Goal: Browse casually: Explore the website without a specific task or goal

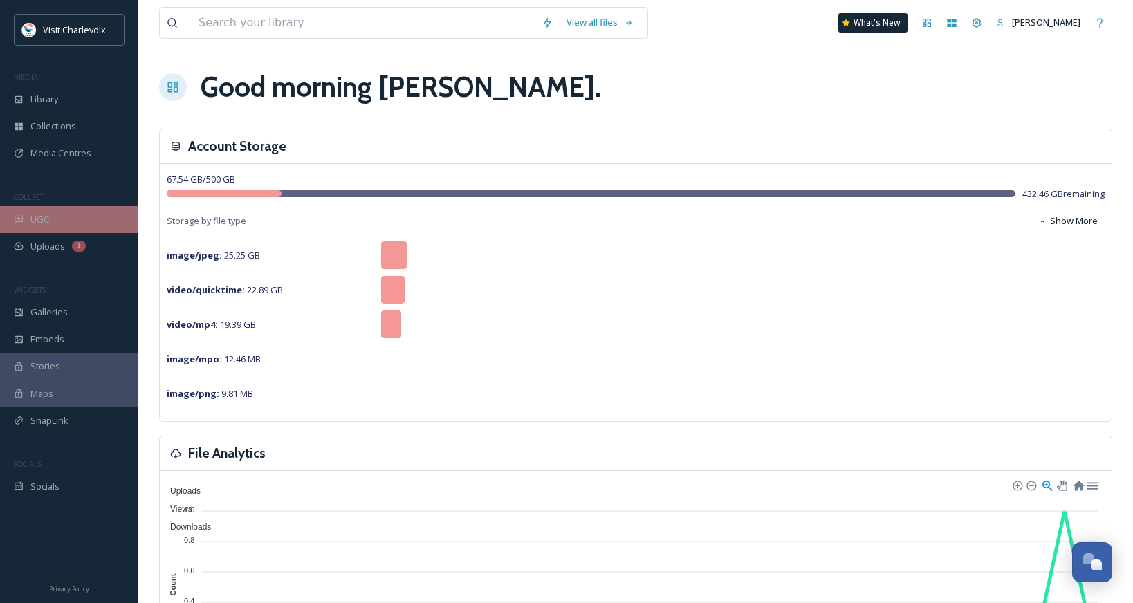
click at [49, 215] on div "UGC" at bounding box center [69, 219] width 138 height 27
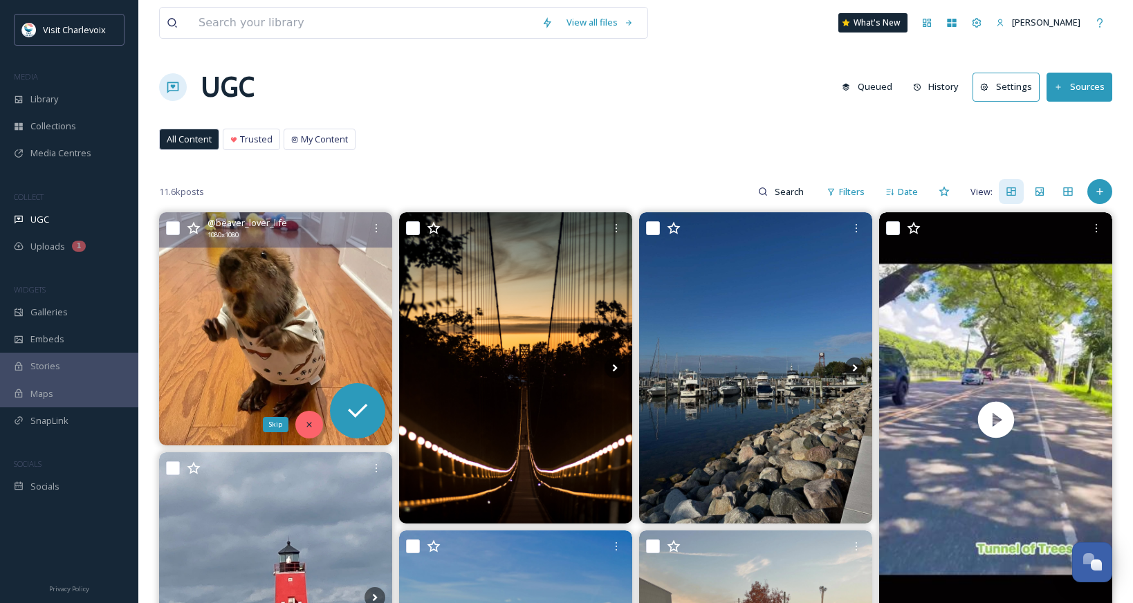
click at [308, 423] on icon at bounding box center [309, 425] width 10 height 10
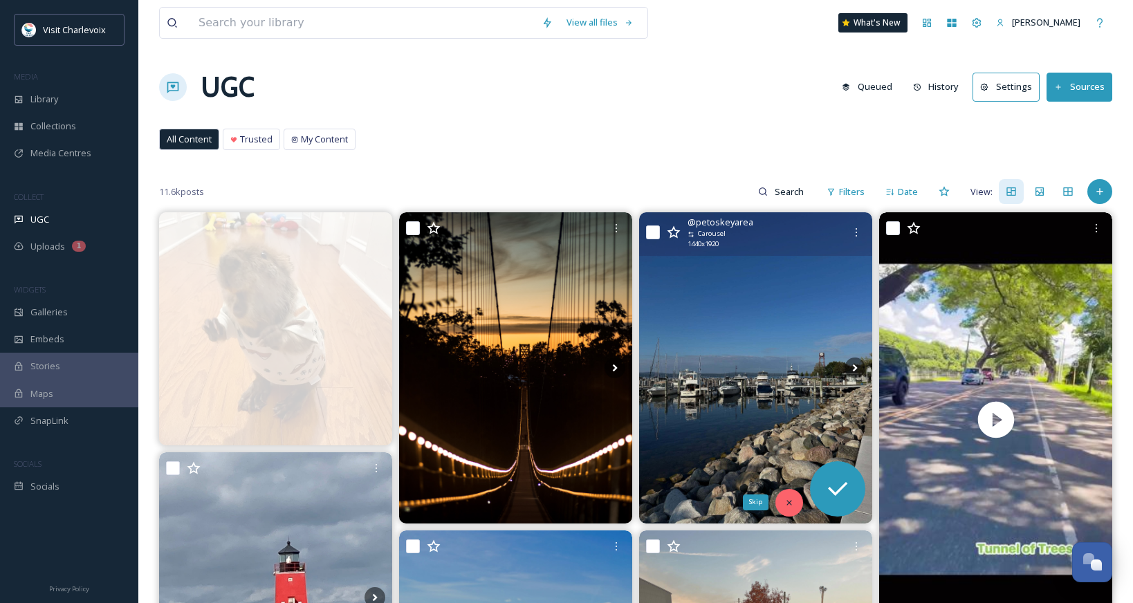
click at [786, 503] on icon at bounding box center [789, 503] width 10 height 10
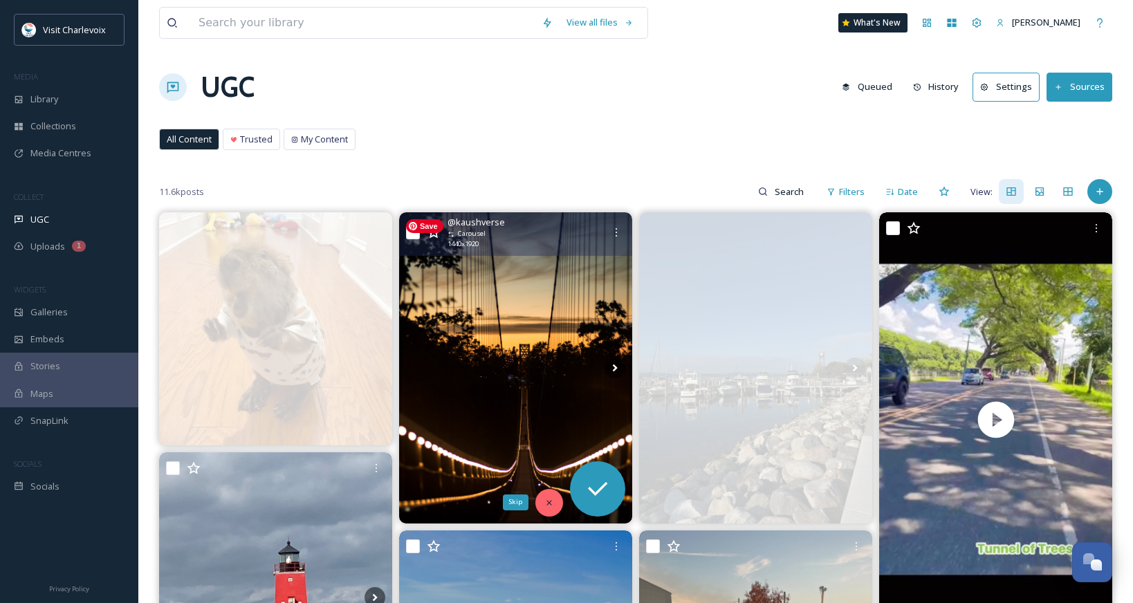
click at [548, 498] on icon at bounding box center [549, 503] width 10 height 10
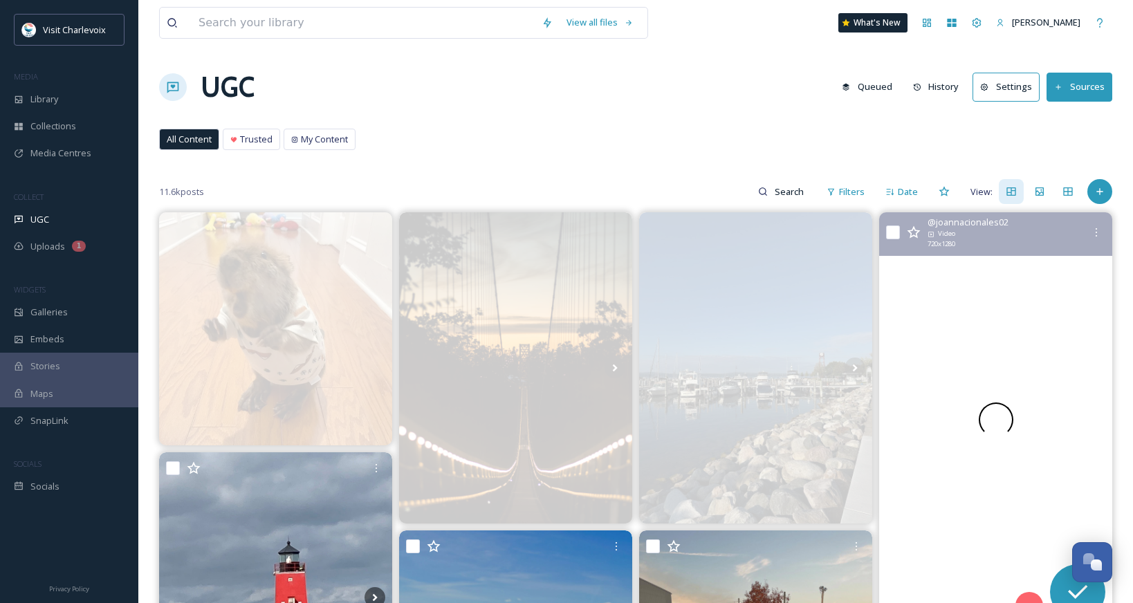
scroll to position [294, 0]
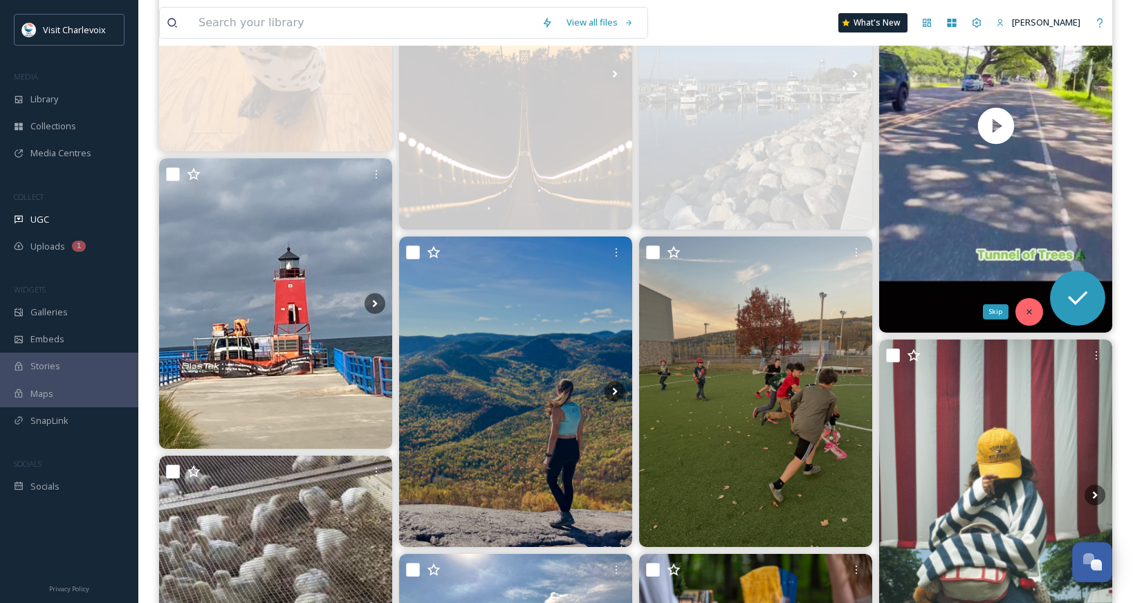
click at [1025, 307] on icon at bounding box center [1029, 312] width 10 height 10
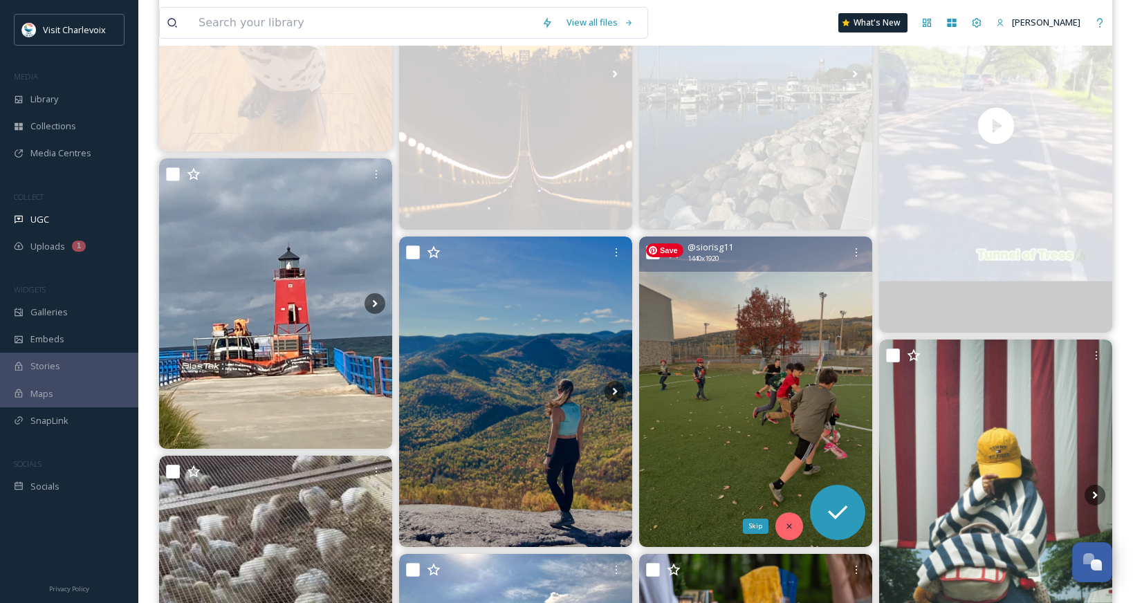
click at [785, 522] on icon at bounding box center [789, 527] width 10 height 10
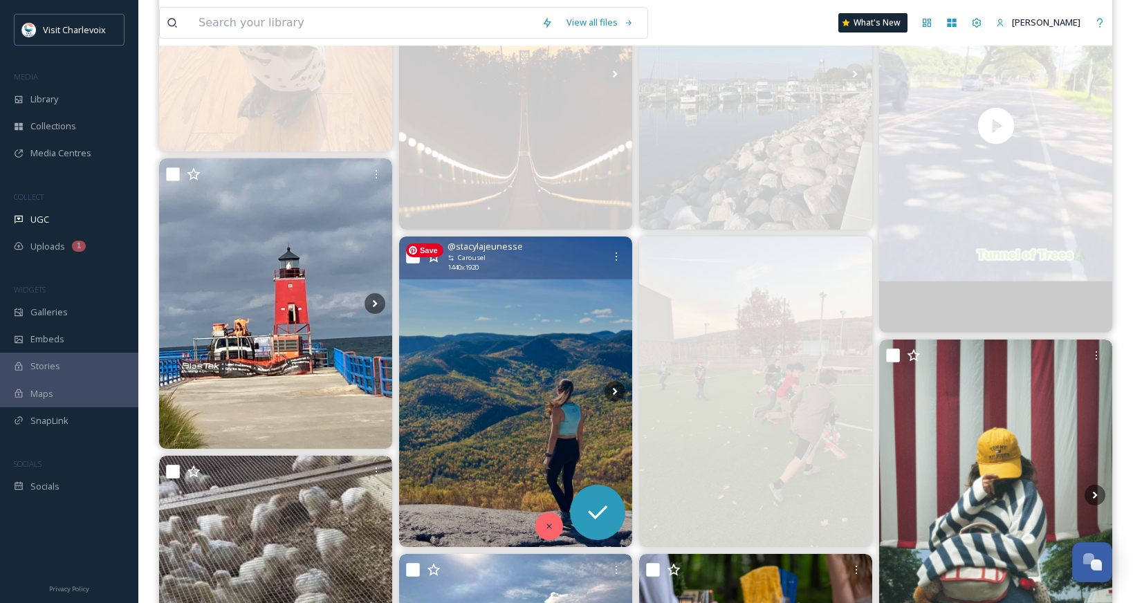
click at [545, 519] on div at bounding box center [549, 527] width 28 height 28
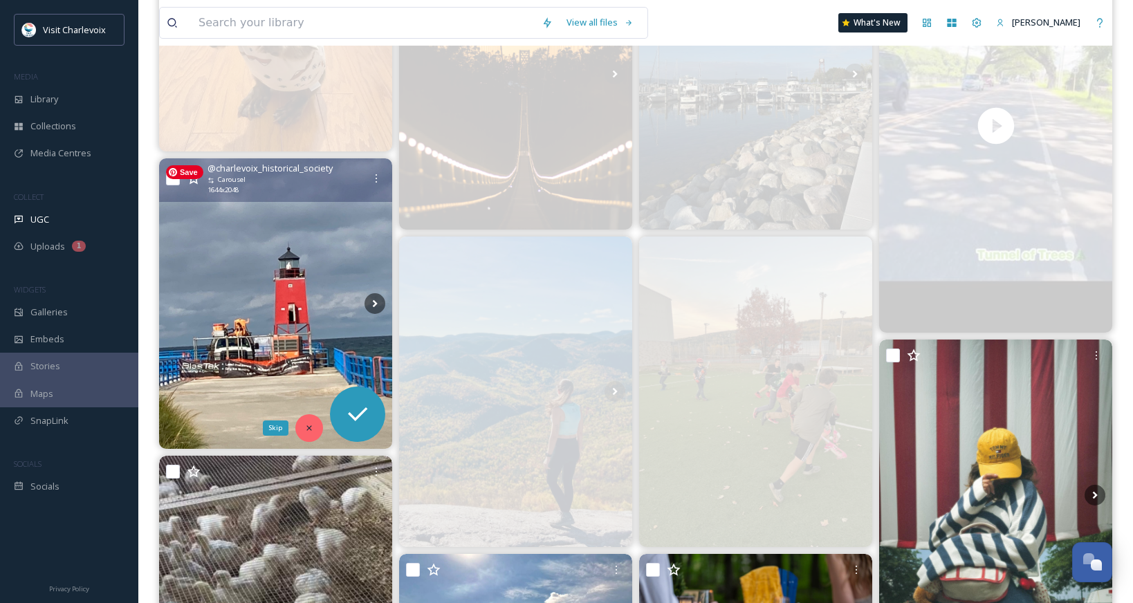
click at [310, 424] on icon at bounding box center [309, 428] width 10 height 10
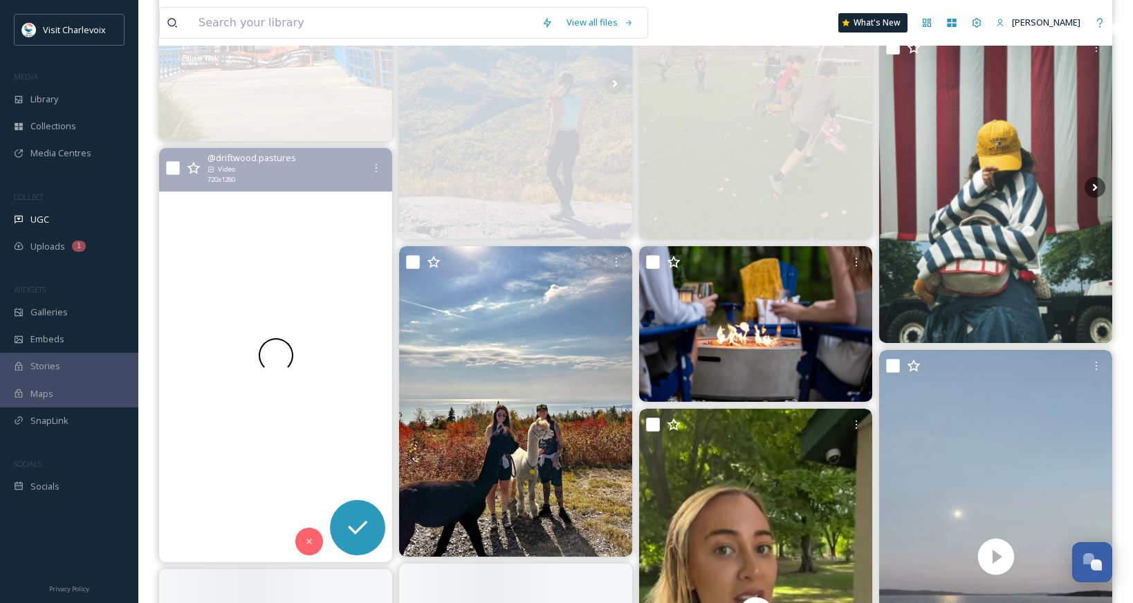
scroll to position [688, 0]
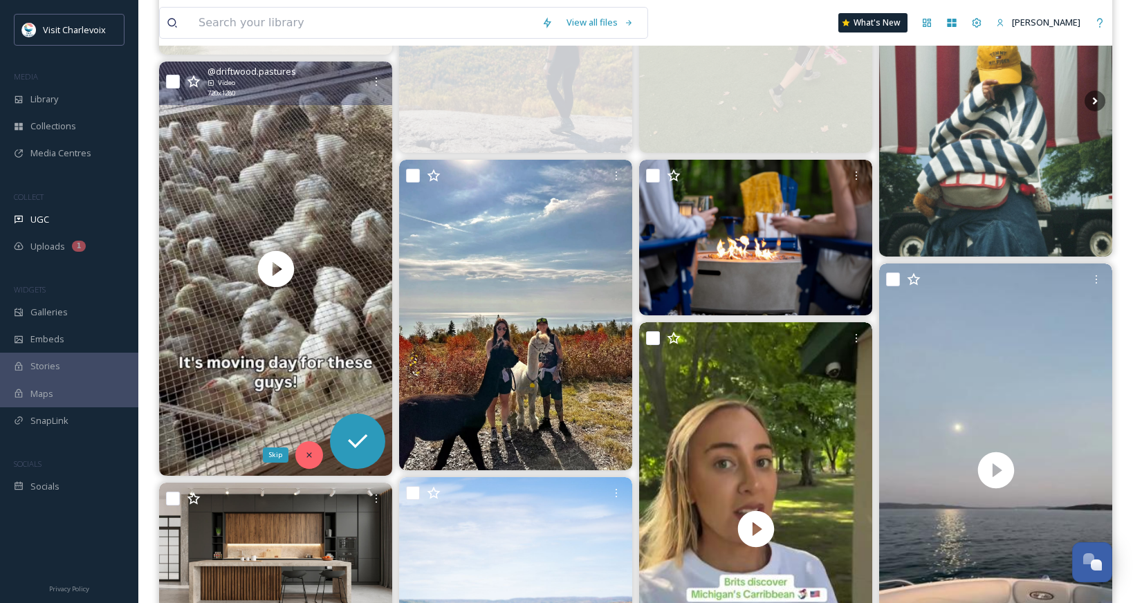
click at [309, 443] on div "Skip" at bounding box center [309, 455] width 28 height 28
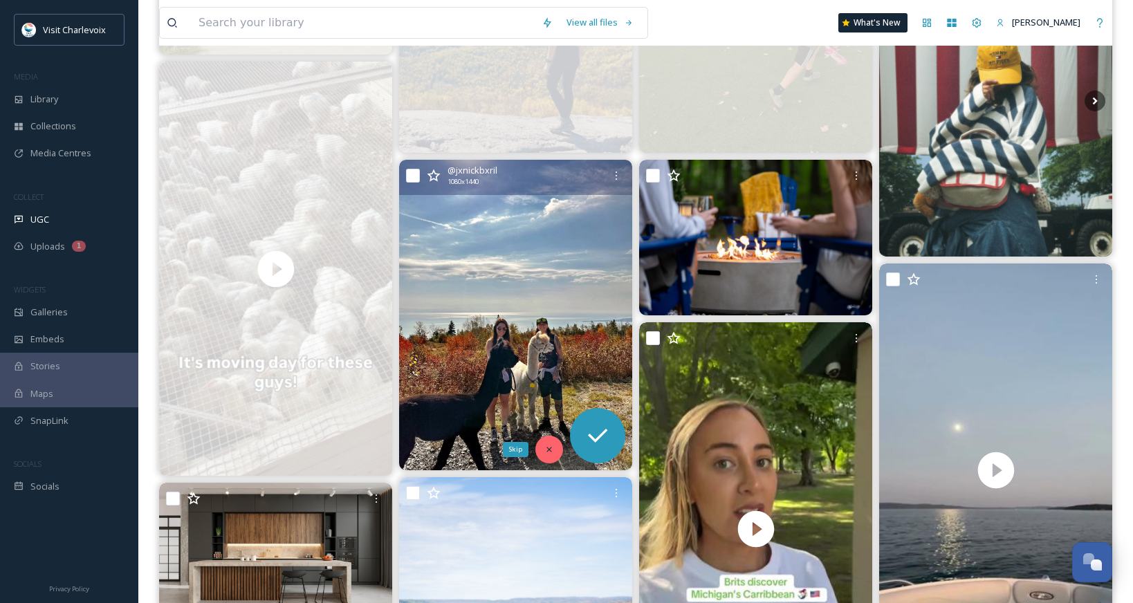
click at [551, 442] on div "Skip" at bounding box center [549, 450] width 28 height 28
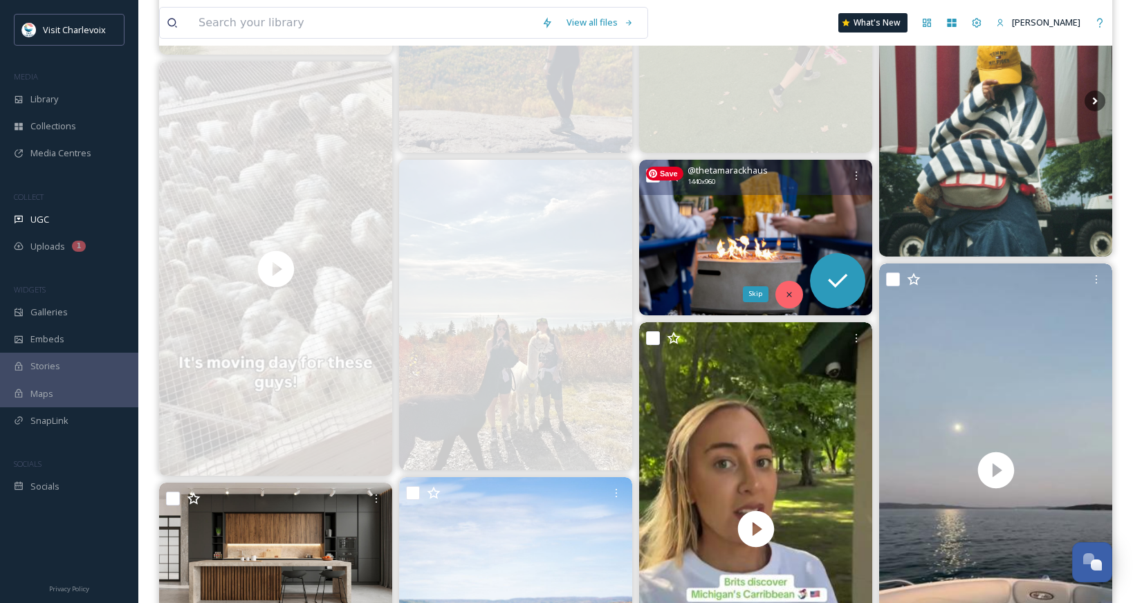
click at [794, 296] on div "Skip" at bounding box center [789, 295] width 28 height 28
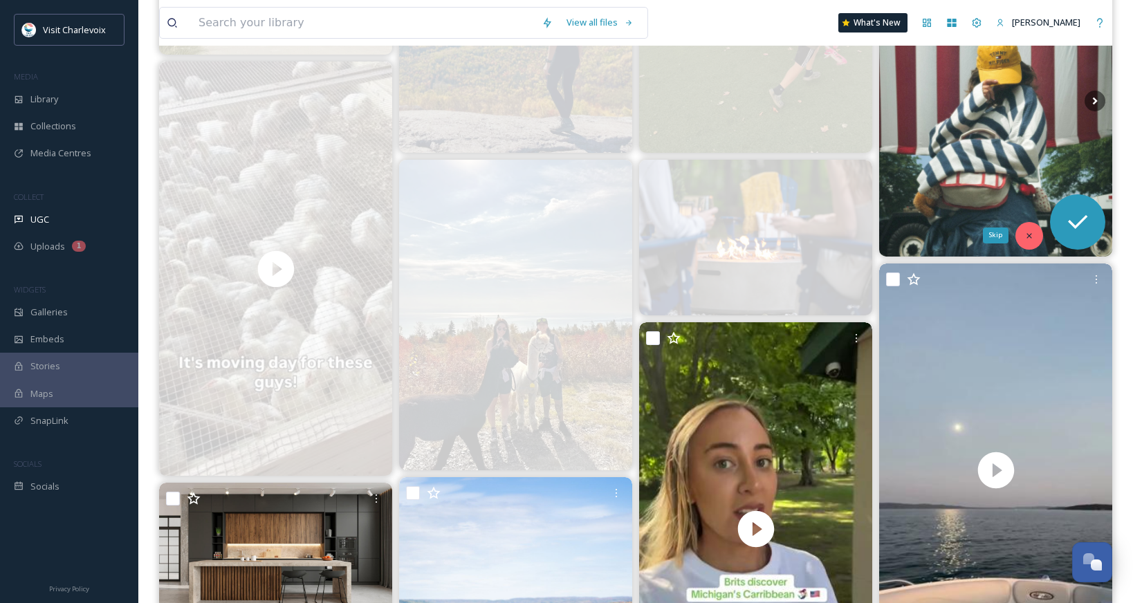
click at [1028, 231] on icon at bounding box center [1029, 236] width 10 height 10
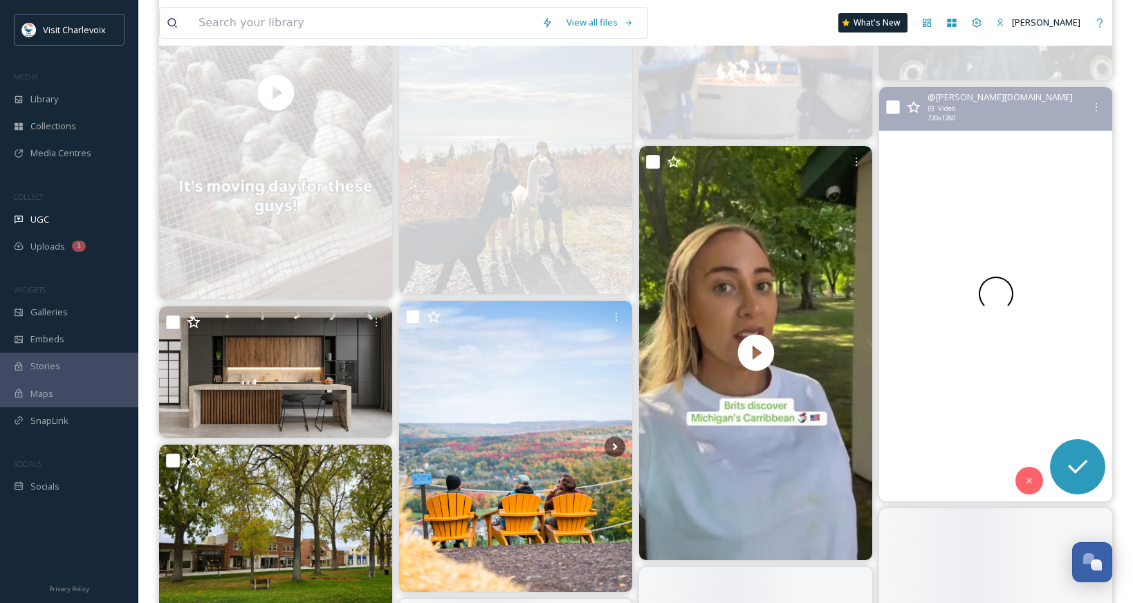
scroll to position [902, 0]
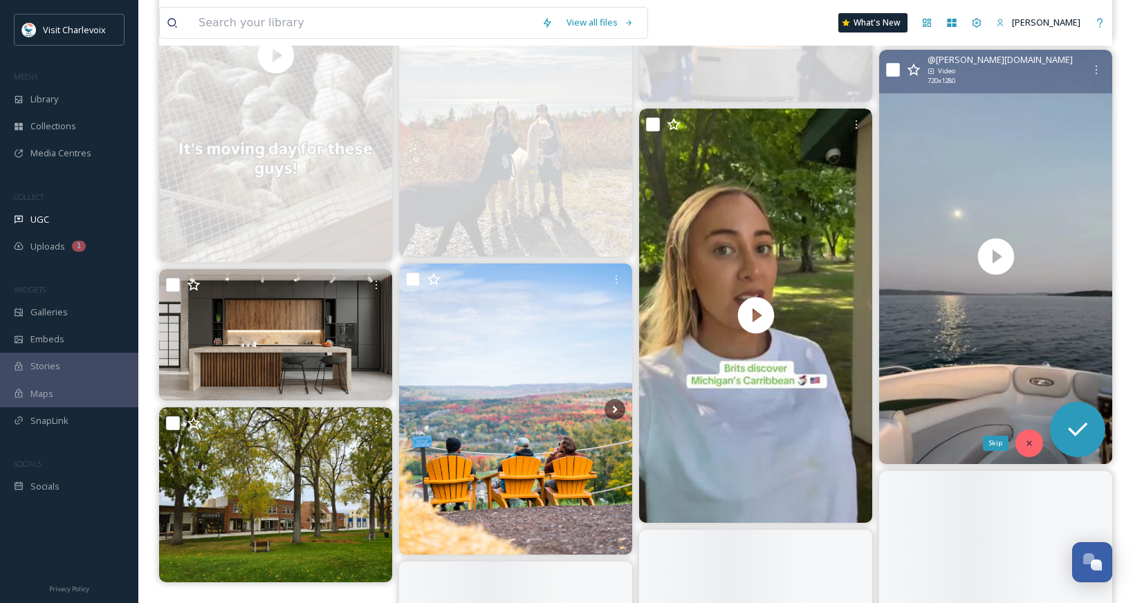
click at [1024, 441] on icon at bounding box center [1029, 444] width 10 height 10
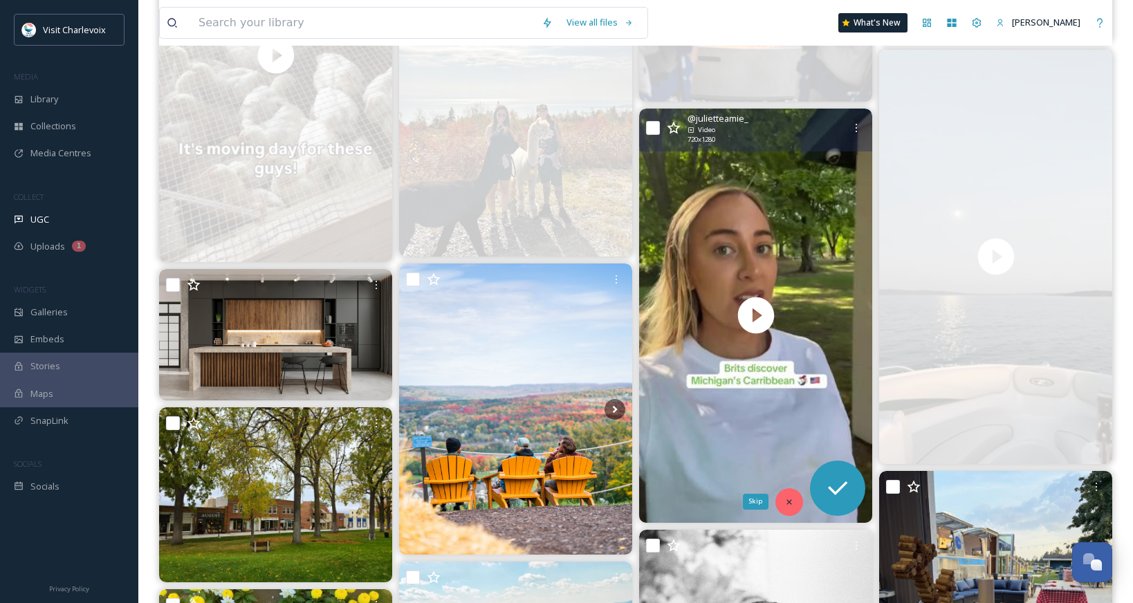
click at [788, 504] on icon at bounding box center [789, 502] width 10 height 10
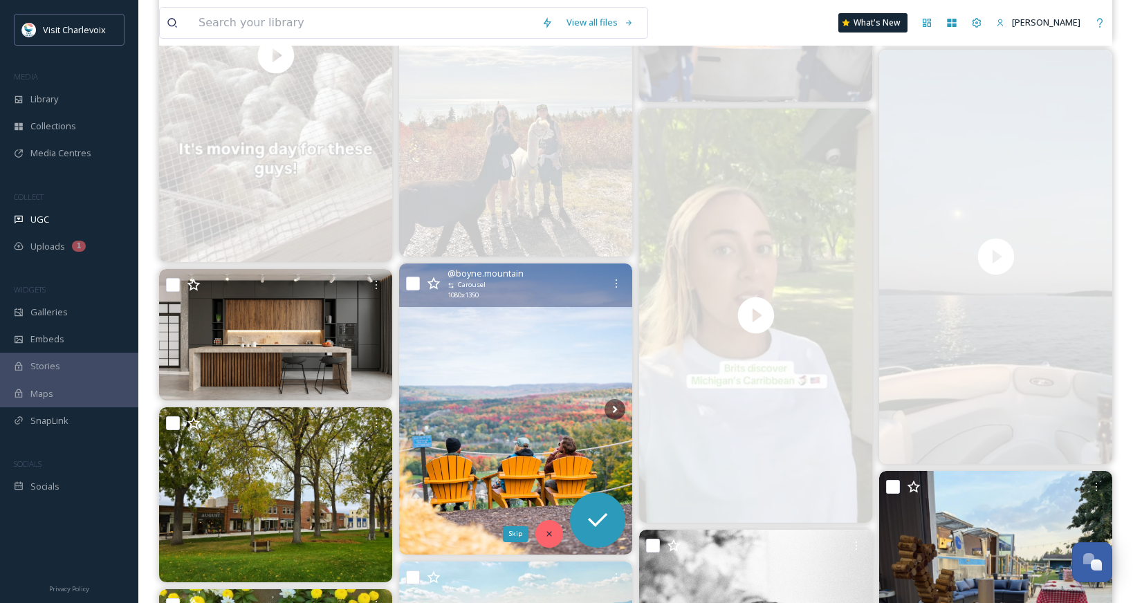
click at [545, 538] on icon at bounding box center [549, 534] width 10 height 10
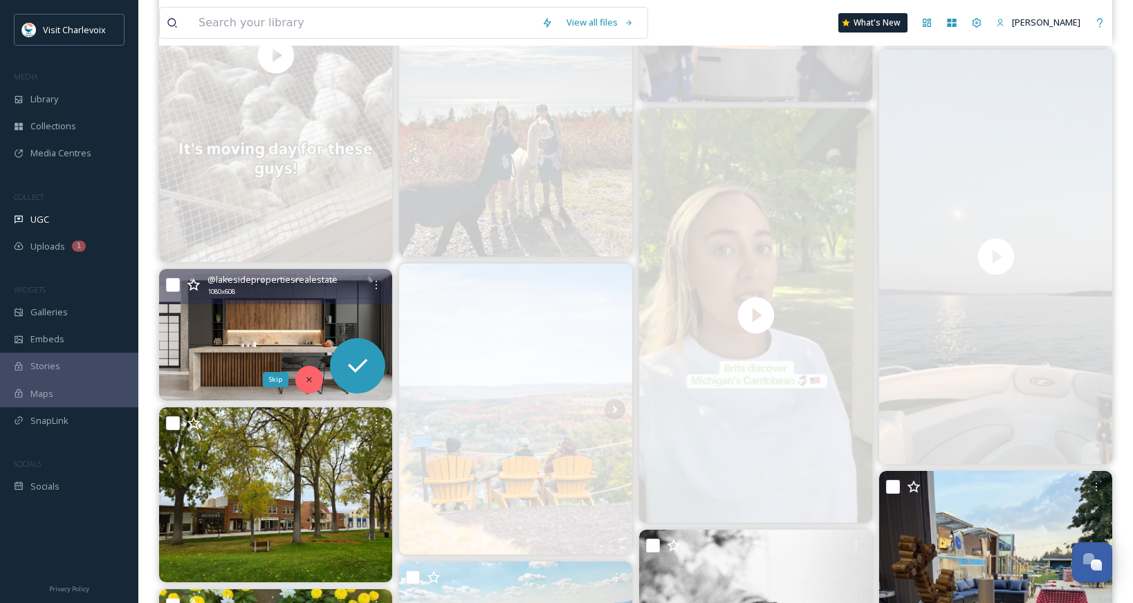
click at [312, 380] on icon at bounding box center [309, 380] width 10 height 10
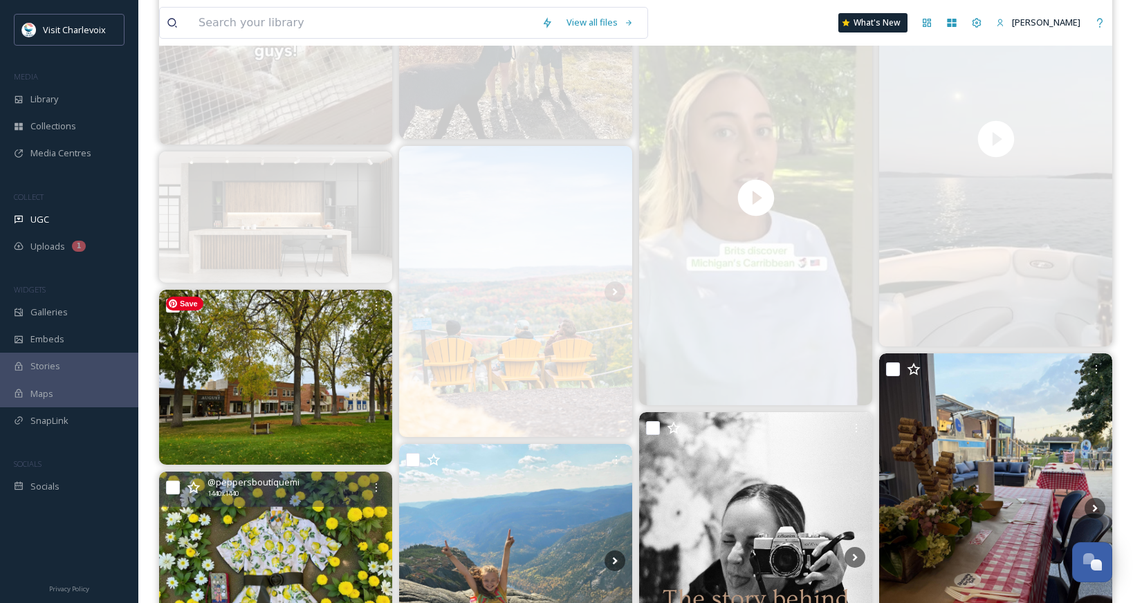
scroll to position [1024, 0]
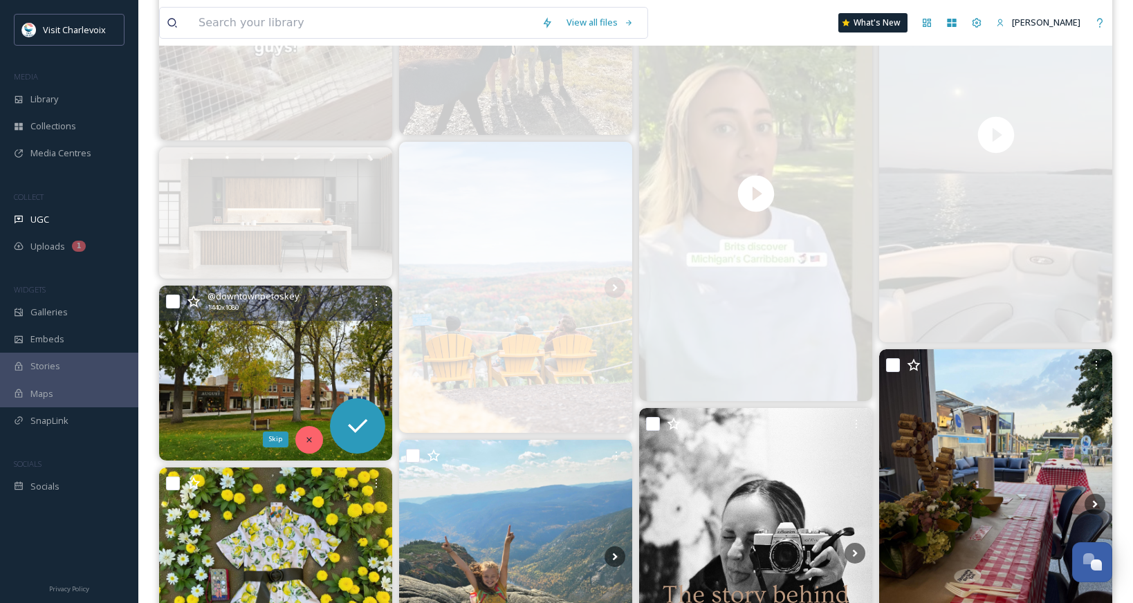
click at [303, 432] on div "Skip" at bounding box center [309, 440] width 28 height 28
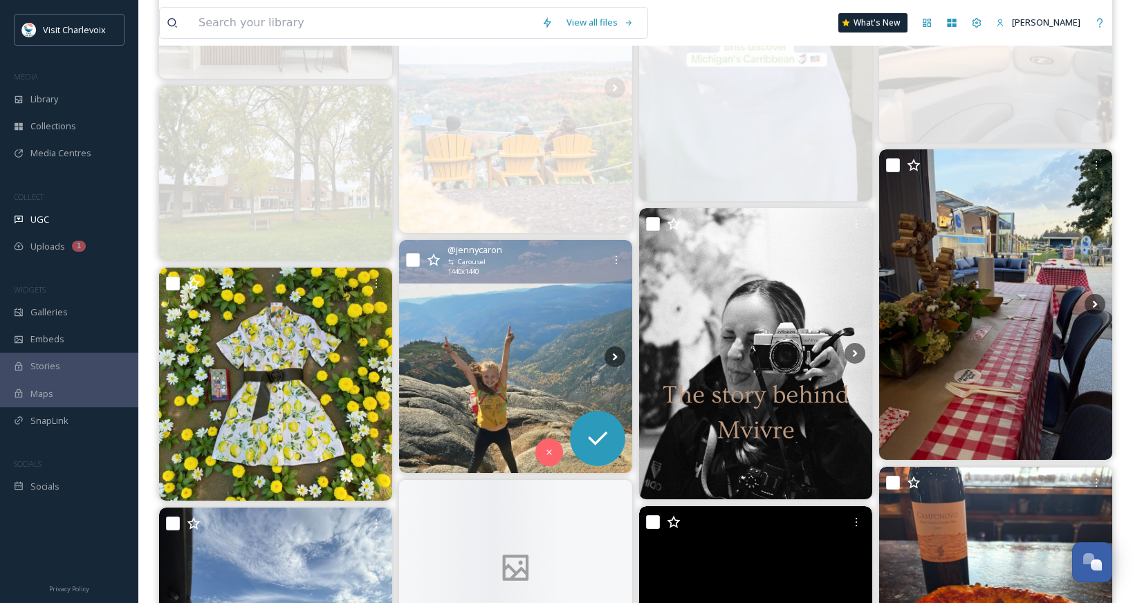
scroll to position [1240, 0]
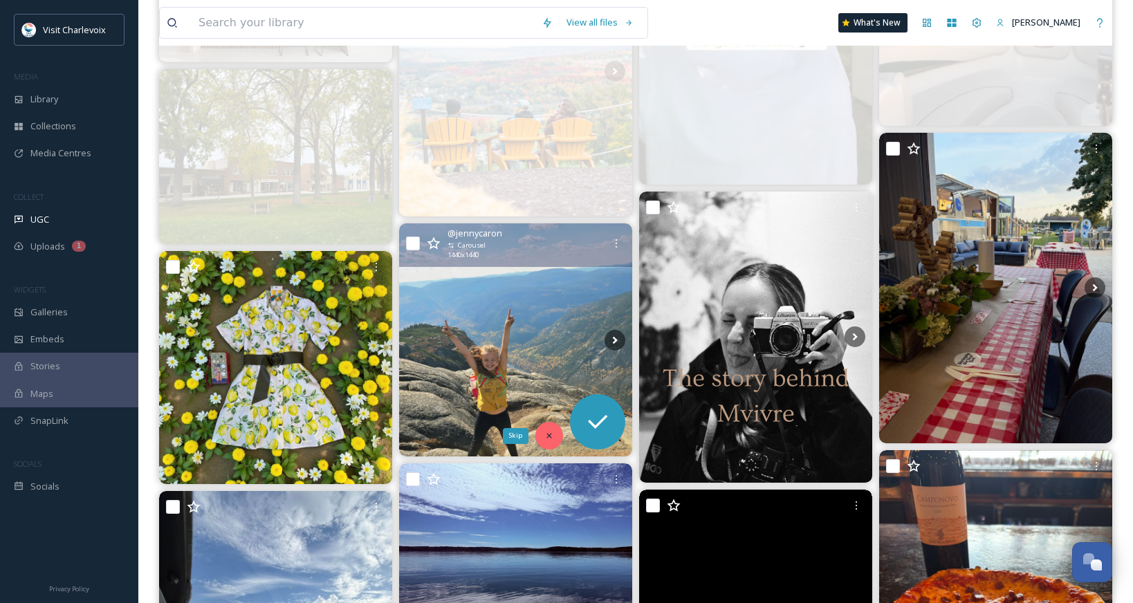
click at [549, 436] on icon at bounding box center [548, 436] width 5 height 5
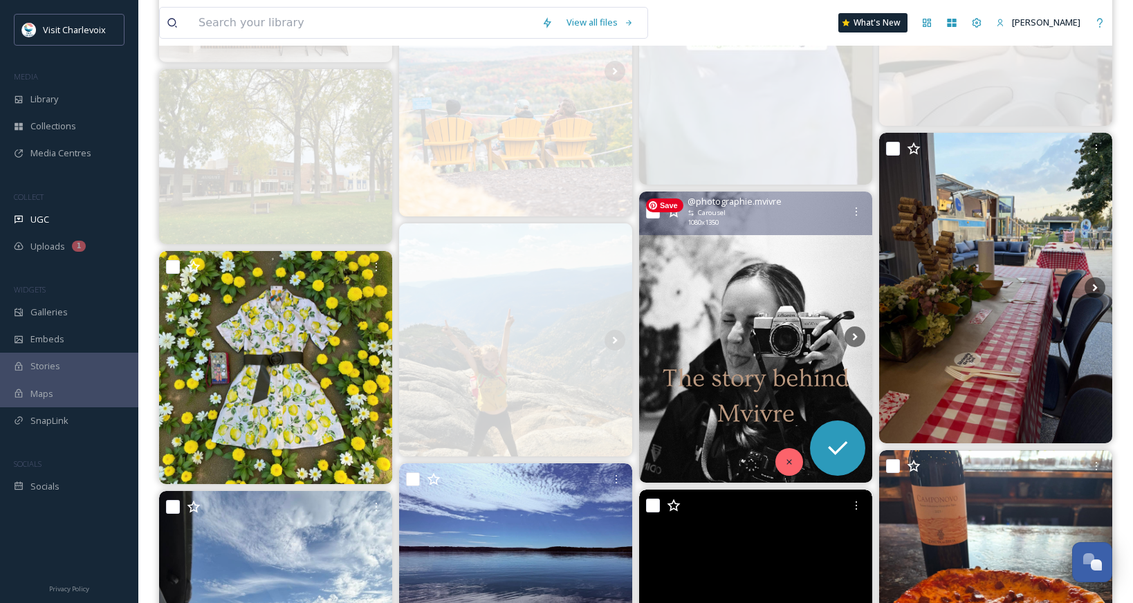
click at [782, 455] on div at bounding box center [789, 462] width 28 height 28
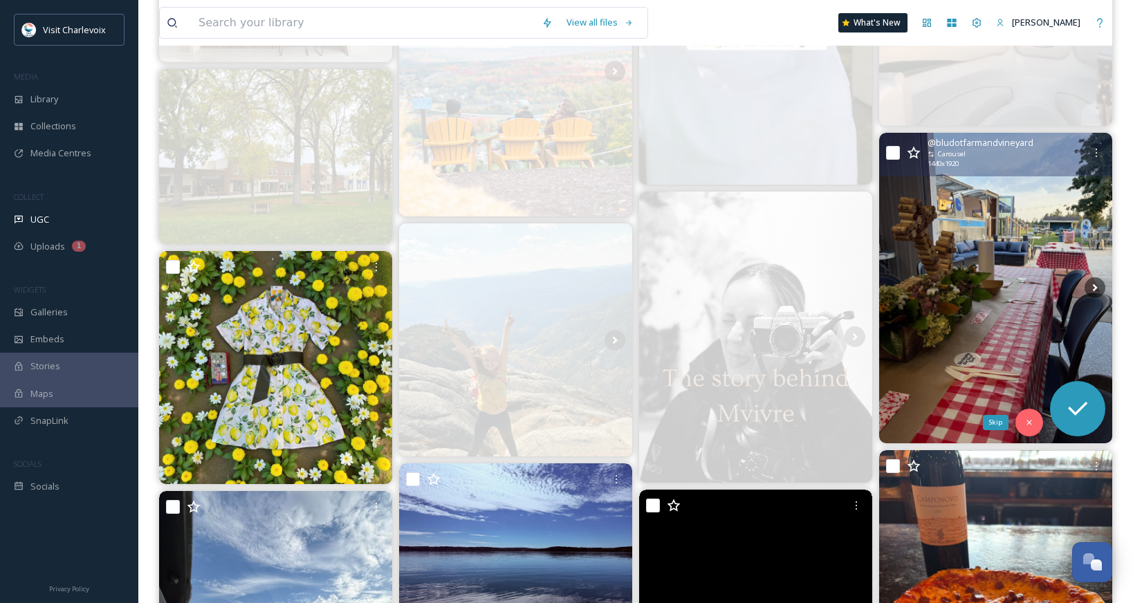
drag, startPoint x: 1035, startPoint y: 421, endPoint x: 795, endPoint y: 432, distance: 240.3
click at [1035, 421] on div "Skip" at bounding box center [1029, 423] width 28 height 28
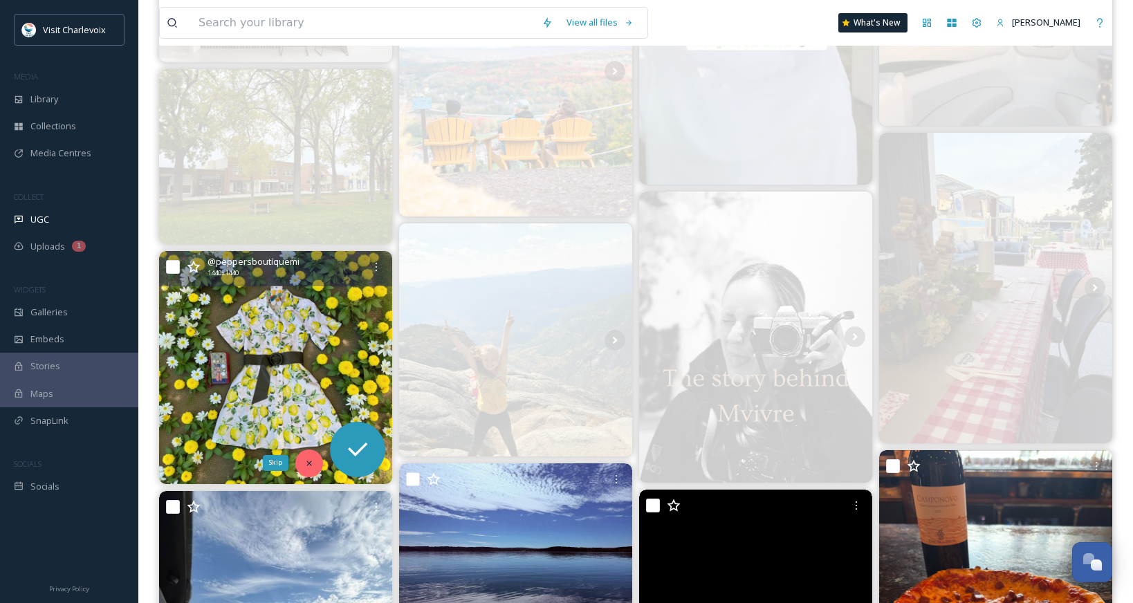
click at [305, 456] on div "Skip" at bounding box center [309, 464] width 28 height 28
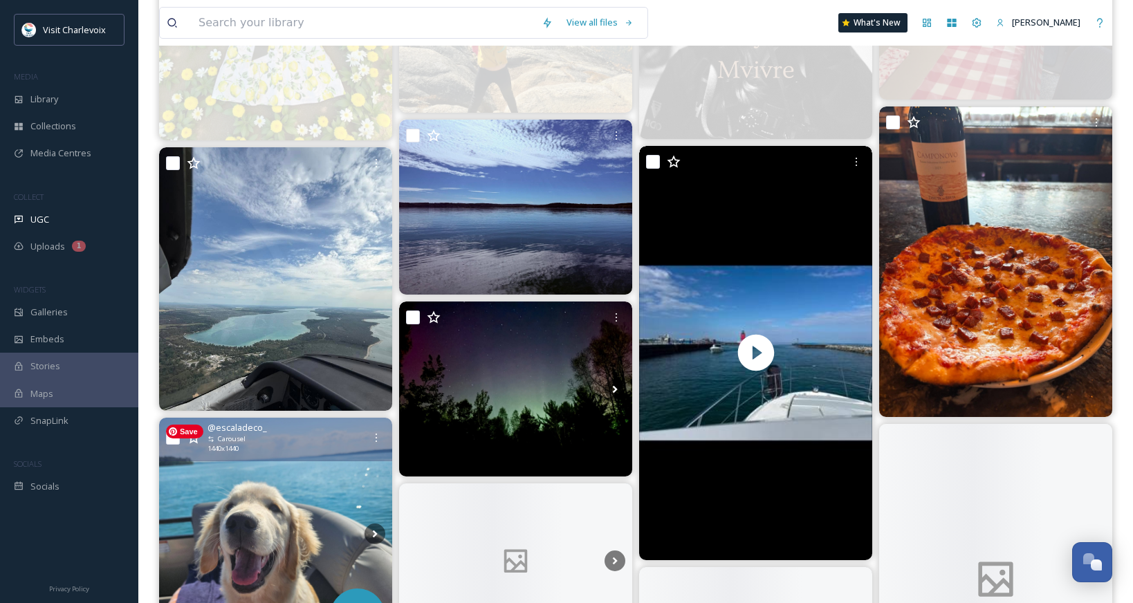
scroll to position [1588, 0]
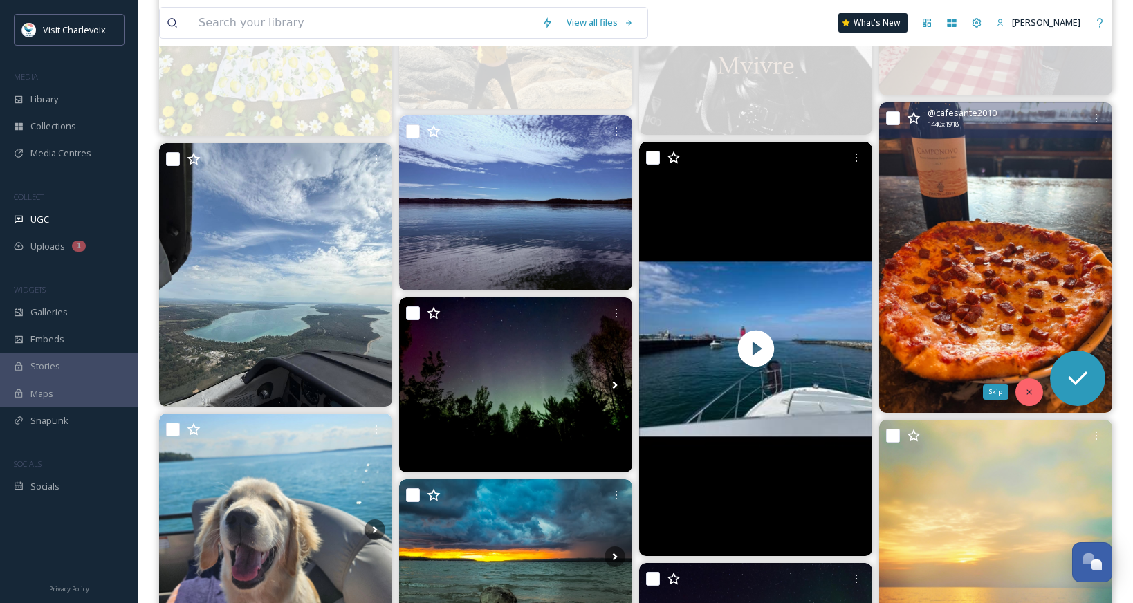
click at [1031, 386] on div "Skip" at bounding box center [1029, 392] width 28 height 28
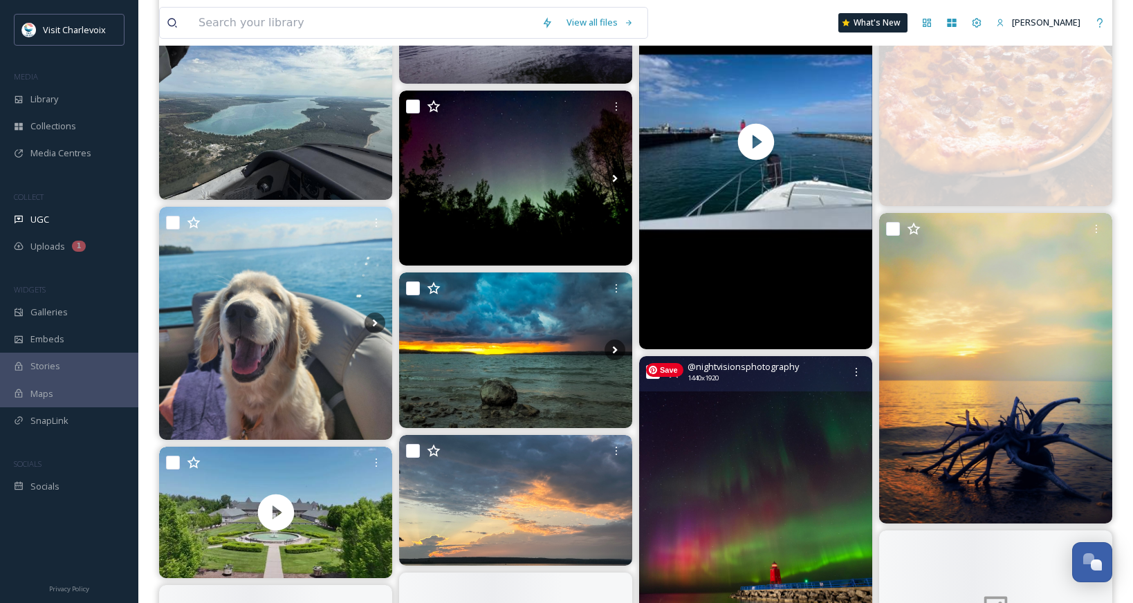
scroll to position [1829, 0]
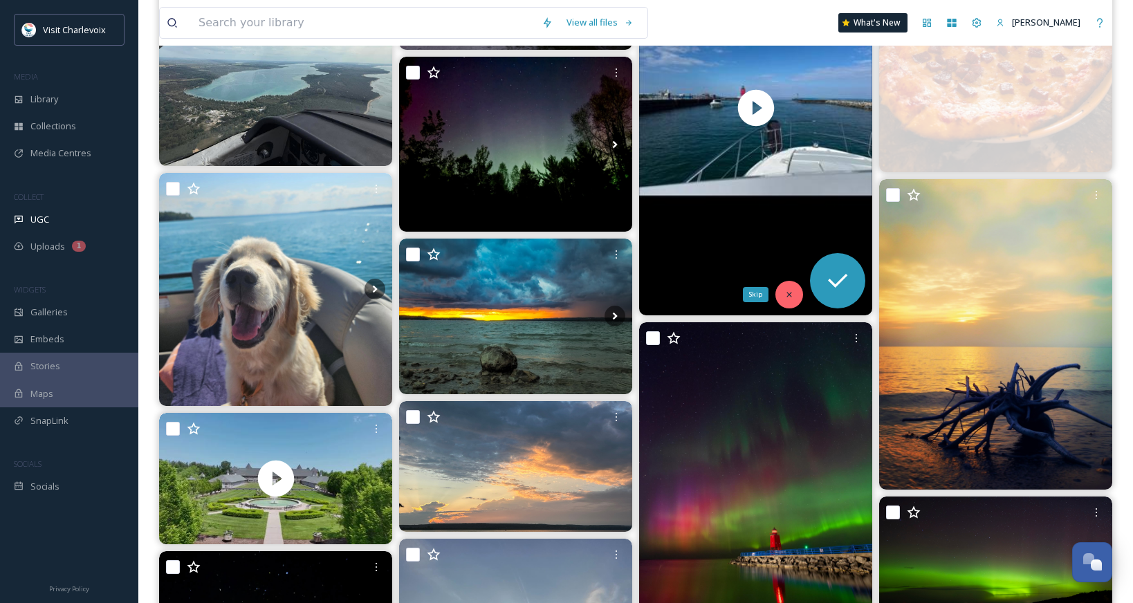
click at [791, 293] on icon at bounding box center [788, 294] width 5 height 5
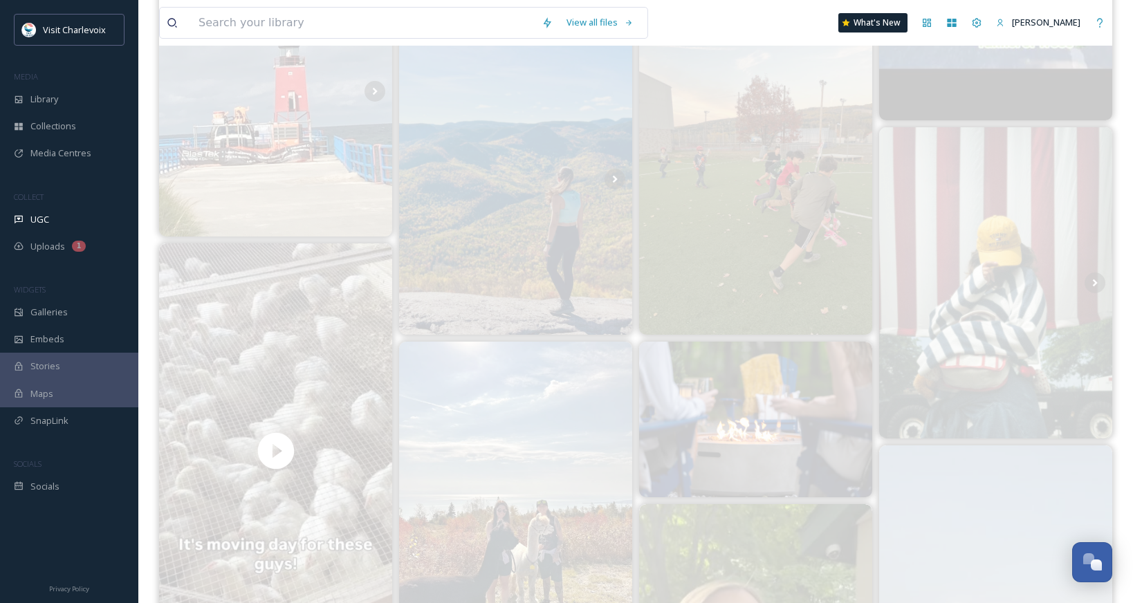
scroll to position [0, 0]
